Goal: Information Seeking & Learning: Learn about a topic

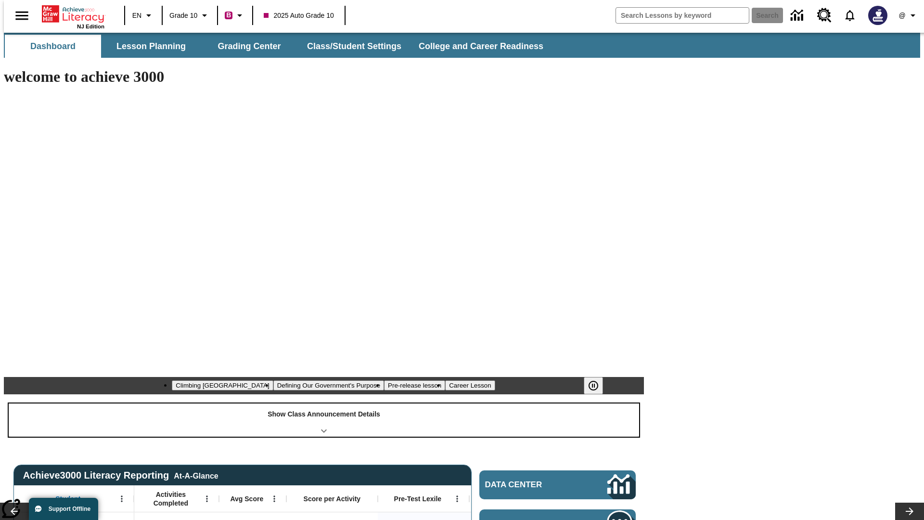
click at [324, 403] on div "Show Class Announcement Details" at bounding box center [324, 419] width 631 height 33
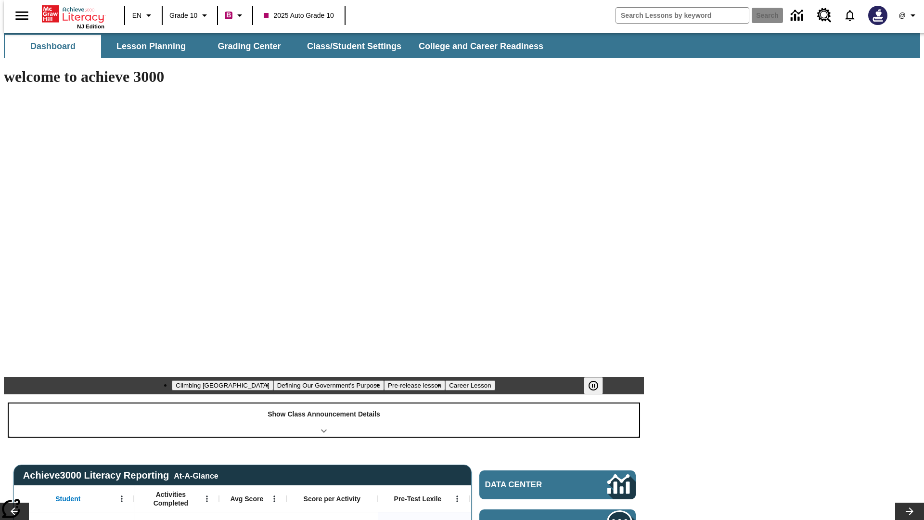
click at [324, 403] on div "Show Class Announcement Details" at bounding box center [324, 419] width 631 height 33
